Goal: Complete application form: Complete application form

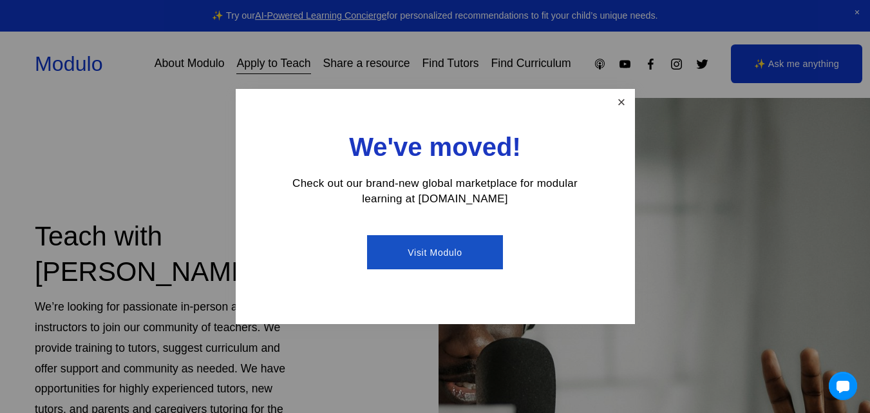
click at [626, 97] on link "Close" at bounding box center [621, 102] width 23 height 23
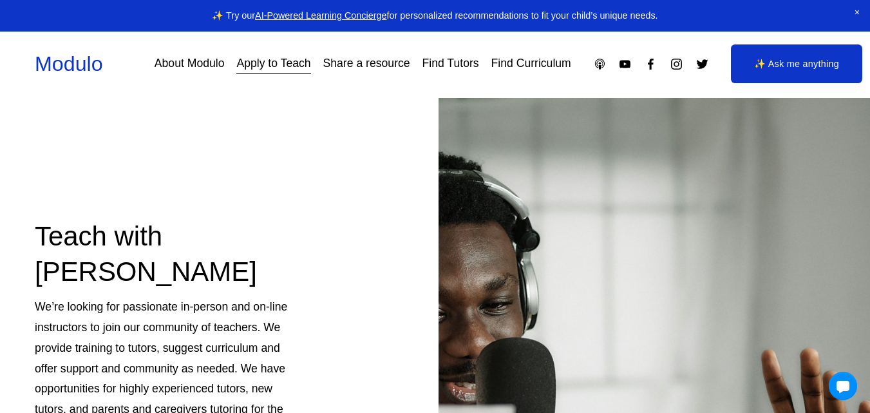
click at [350, 164] on div "Teach with [PERSON_NAME] We’re looking for passionate in-person and on-line ins…" at bounding box center [435, 364] width 870 height 533
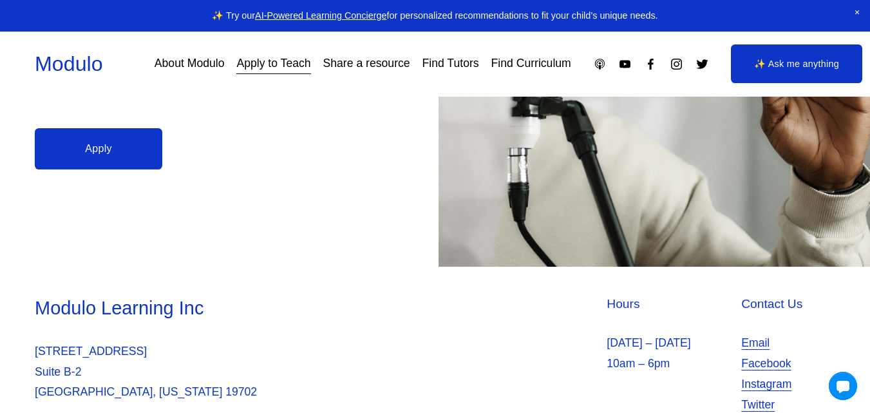
scroll to position [310, 0]
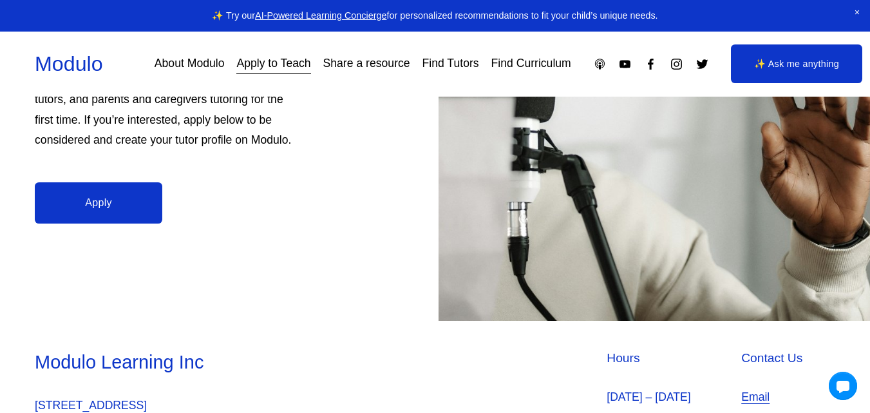
click at [131, 187] on link "Apply" at bounding box center [99, 202] width 128 height 41
click at [322, 235] on div "Teach with [PERSON_NAME] We’re looking for passionate in-person and on-line ins…" at bounding box center [435, 54] width 870 height 533
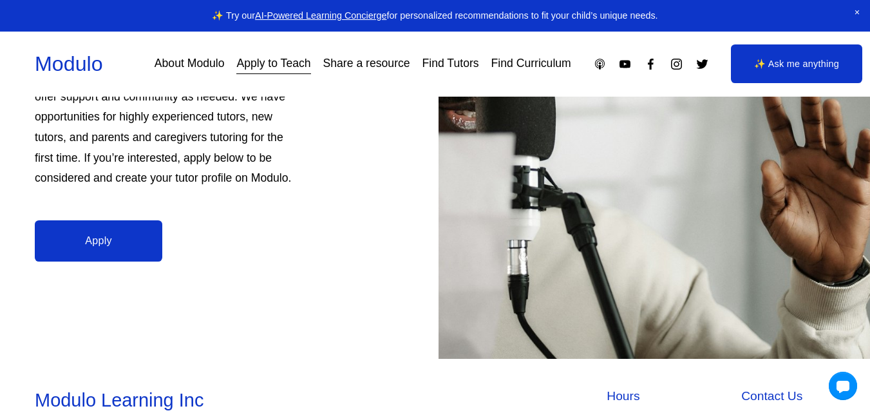
scroll to position [155, 0]
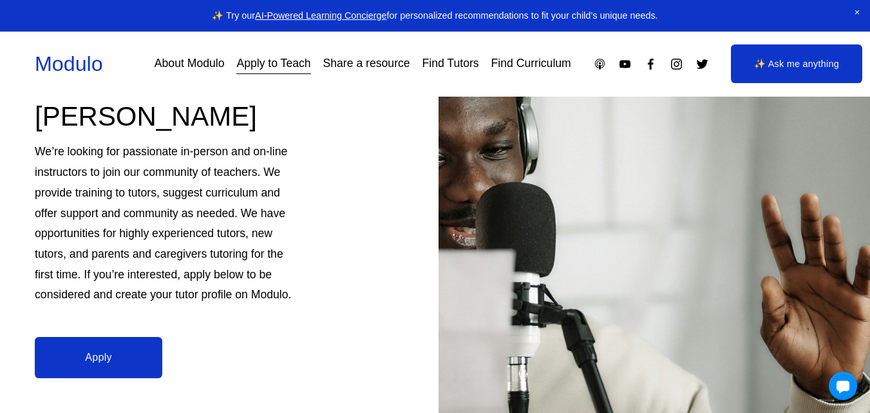
click at [375, 186] on div "Teach with Modulo We’re looking for passionate in-person and on-line instructor…" at bounding box center [435, 209] width 870 height 533
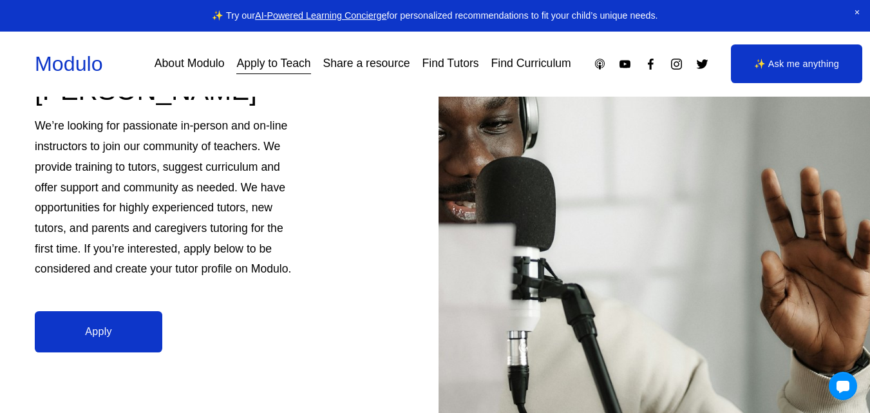
click at [186, 70] on link "About Modulo" at bounding box center [190, 64] width 70 height 23
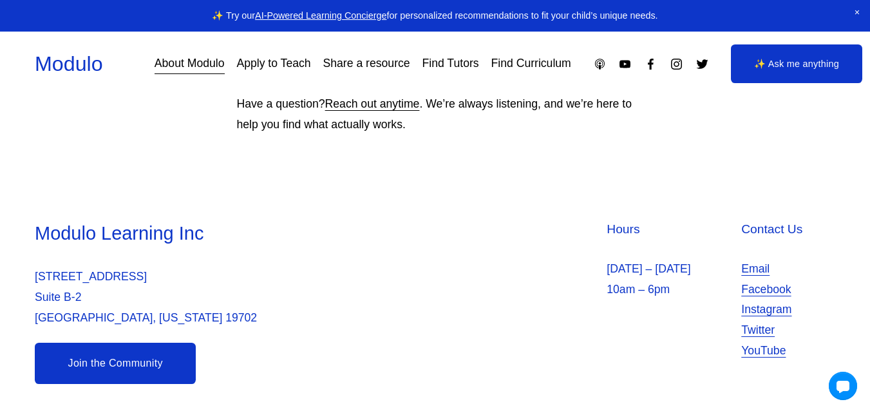
scroll to position [1275, 0]
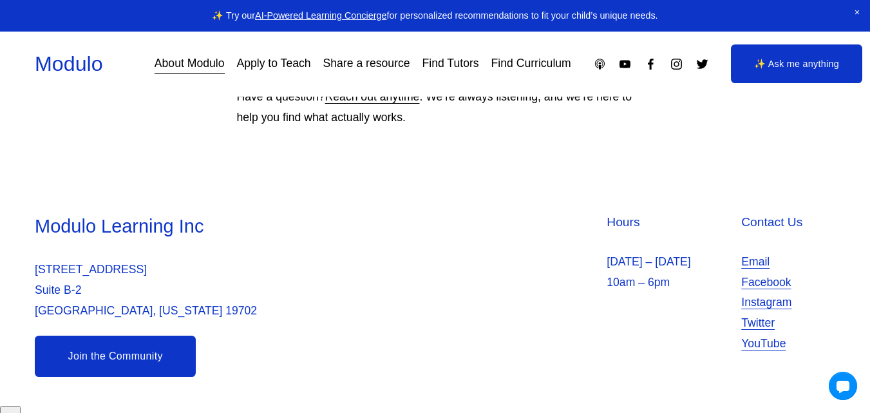
click at [281, 59] on link "Apply to Teach" at bounding box center [273, 64] width 74 height 23
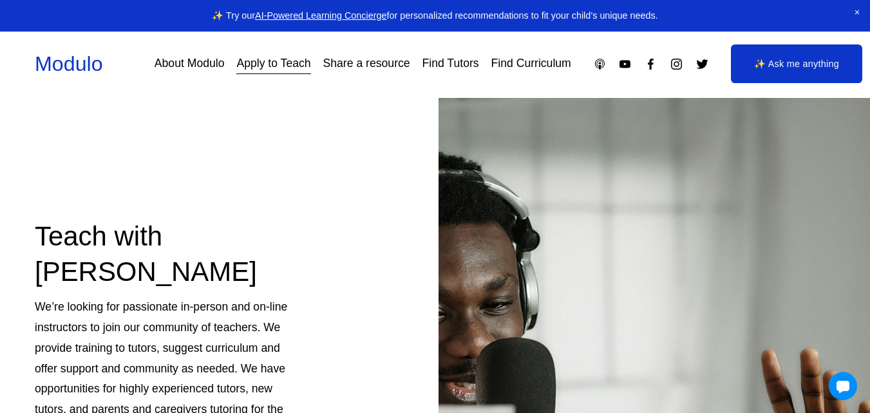
click at [345, 176] on div "Teach with [PERSON_NAME] We’re looking for passionate in-person and on-line ins…" at bounding box center [435, 364] width 870 height 533
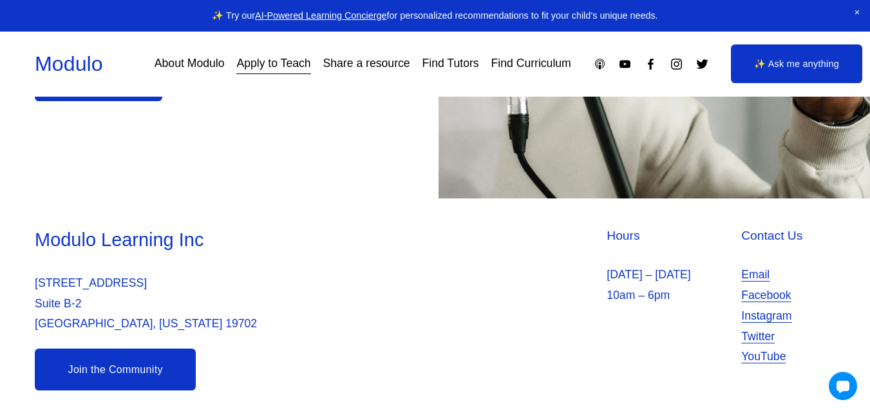
scroll to position [439, 0]
